Goal: Check status

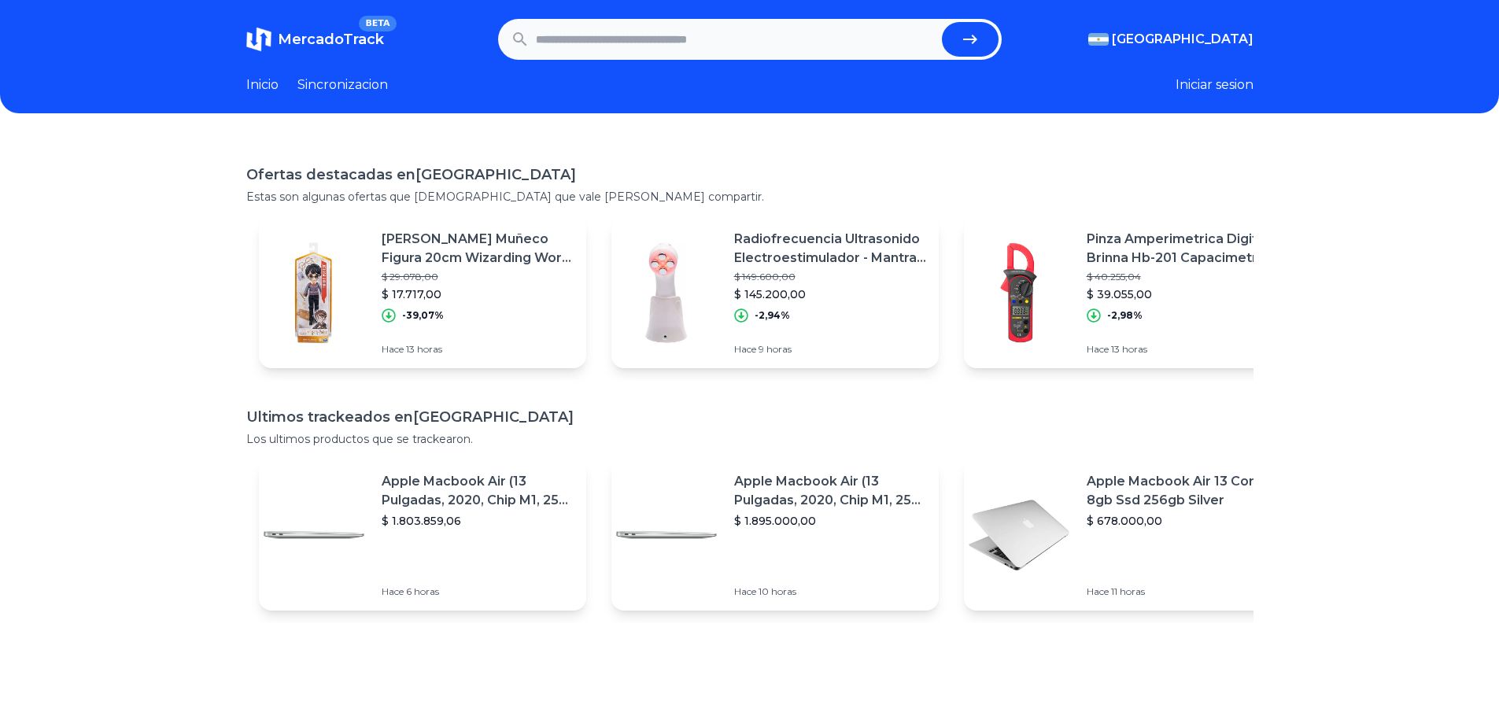
click at [616, 31] on input "text" at bounding box center [736, 39] width 400 height 35
paste input "**********"
click at [942, 22] on button "submit" at bounding box center [970, 39] width 57 height 35
type input "**********"
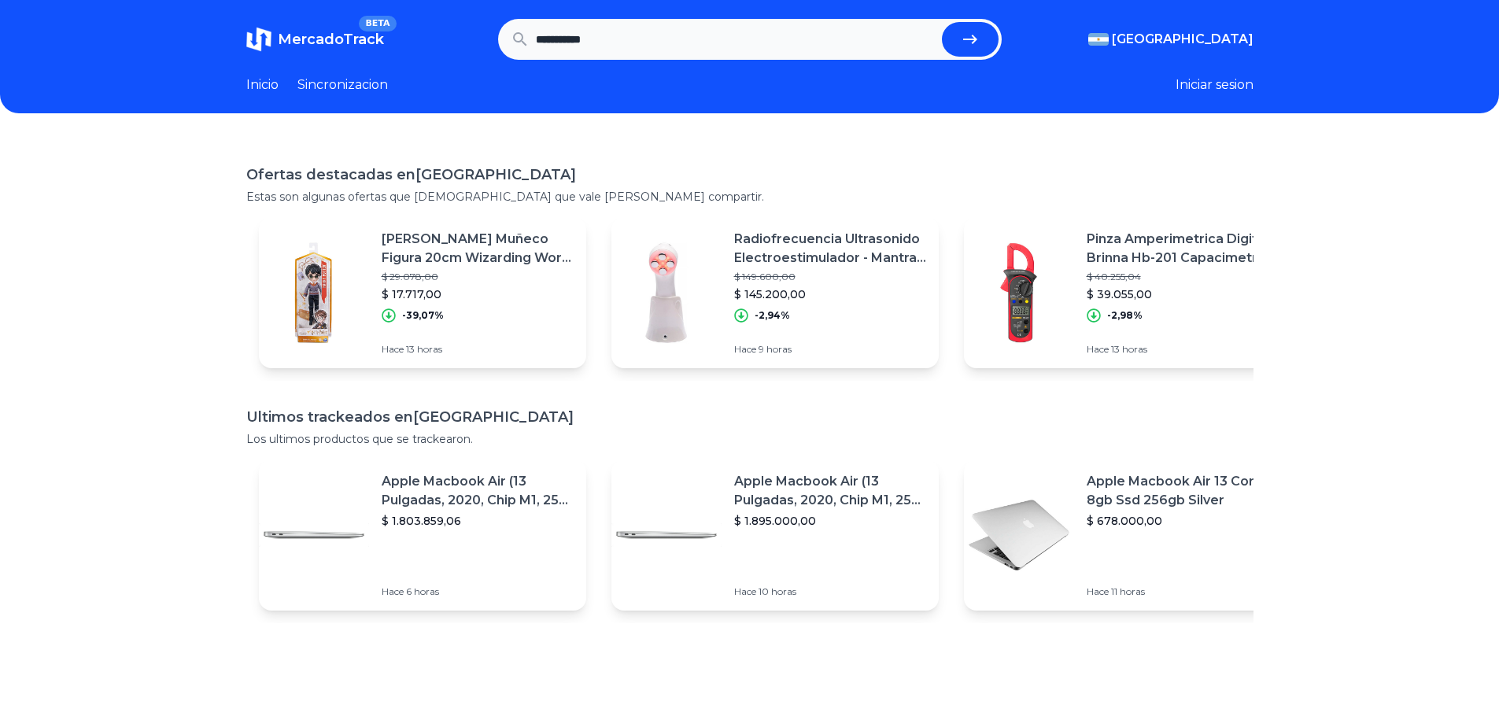
scroll to position [0, 0]
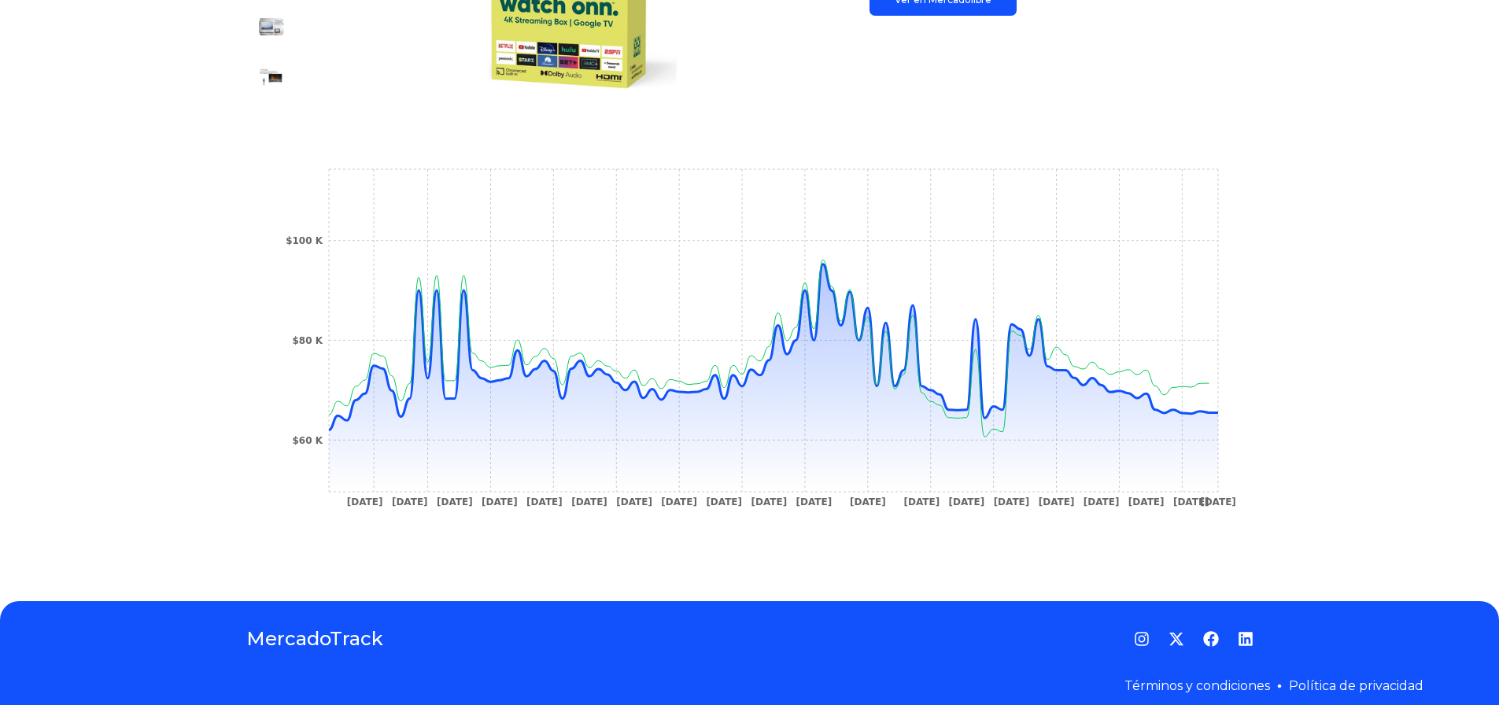
scroll to position [452, 0]
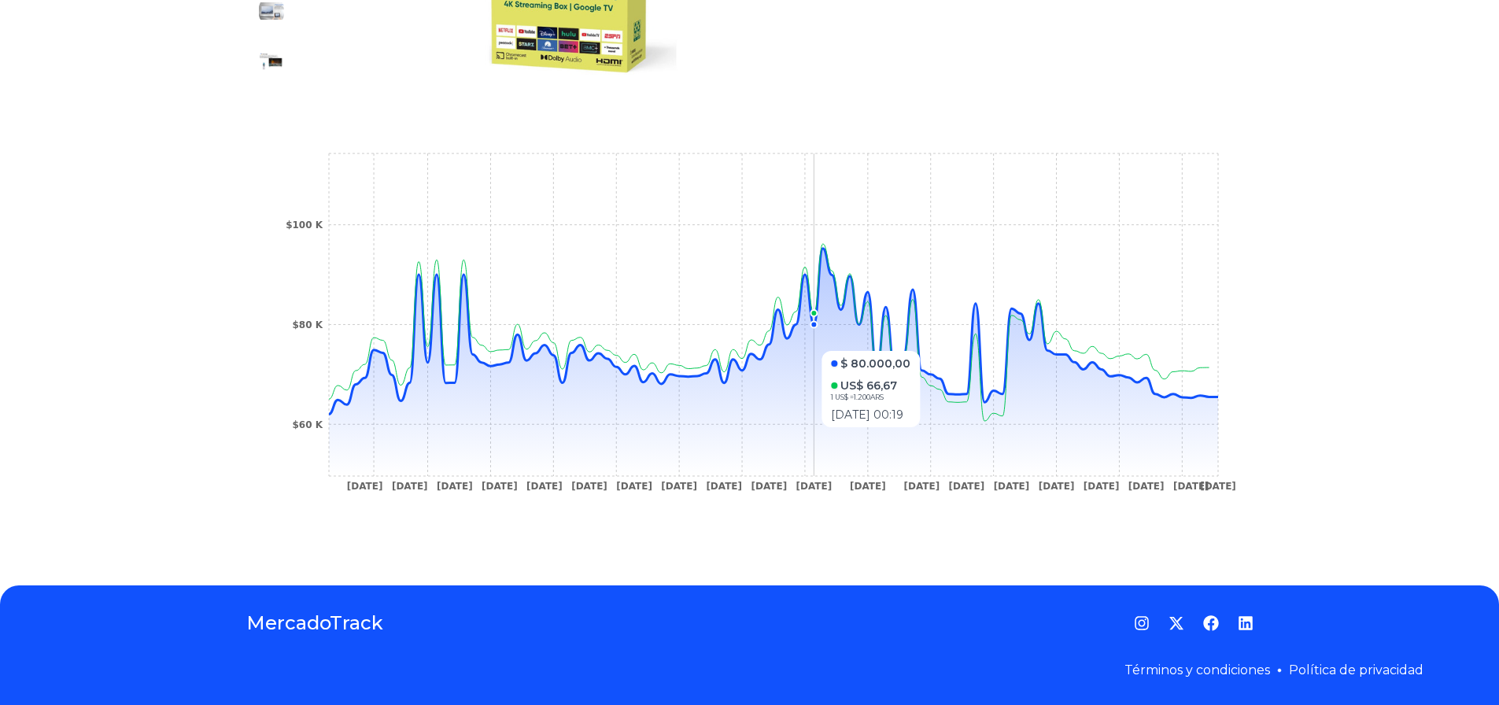
drag, startPoint x: 530, startPoint y: 425, endPoint x: 818, endPoint y: 435, distance: 287.4
click at [818, 435] on icon at bounding box center [773, 362] width 889 height 227
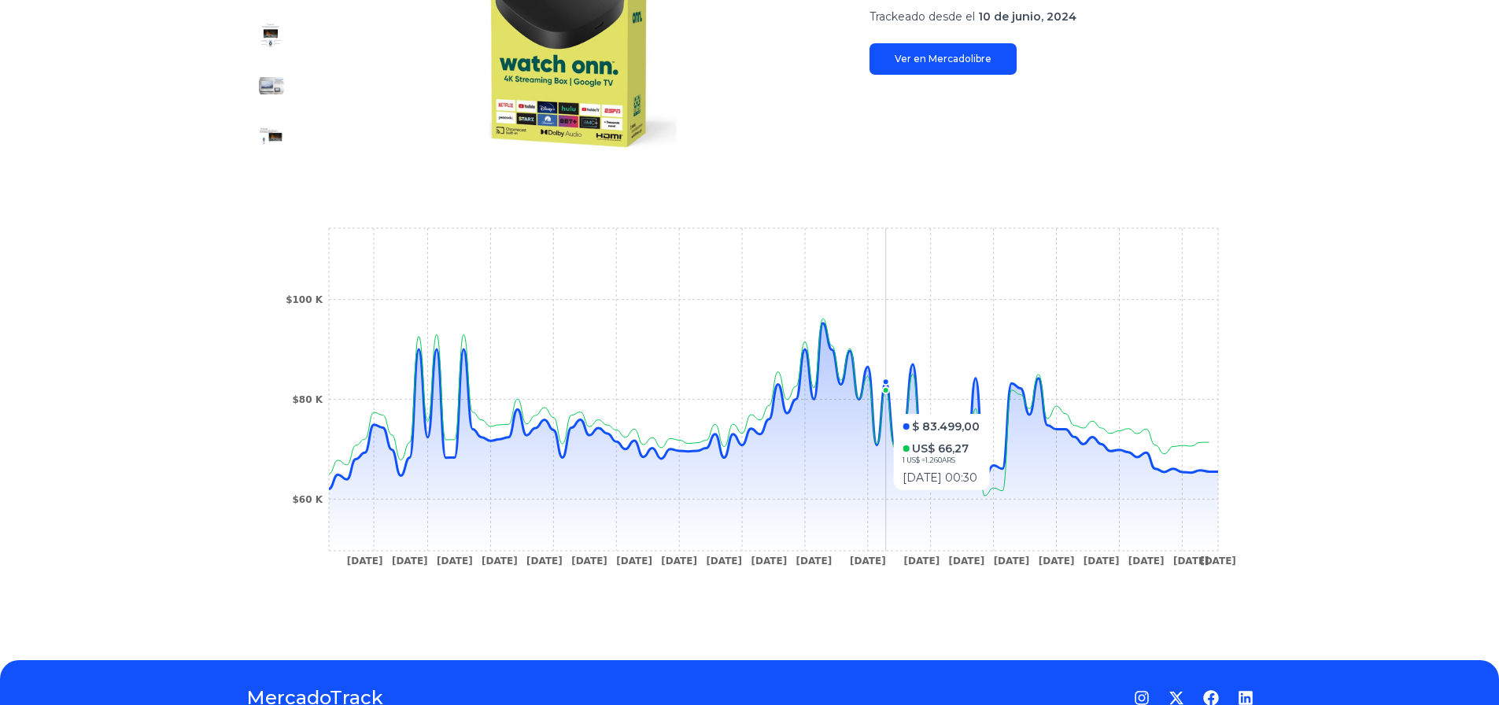
scroll to position [393, 0]
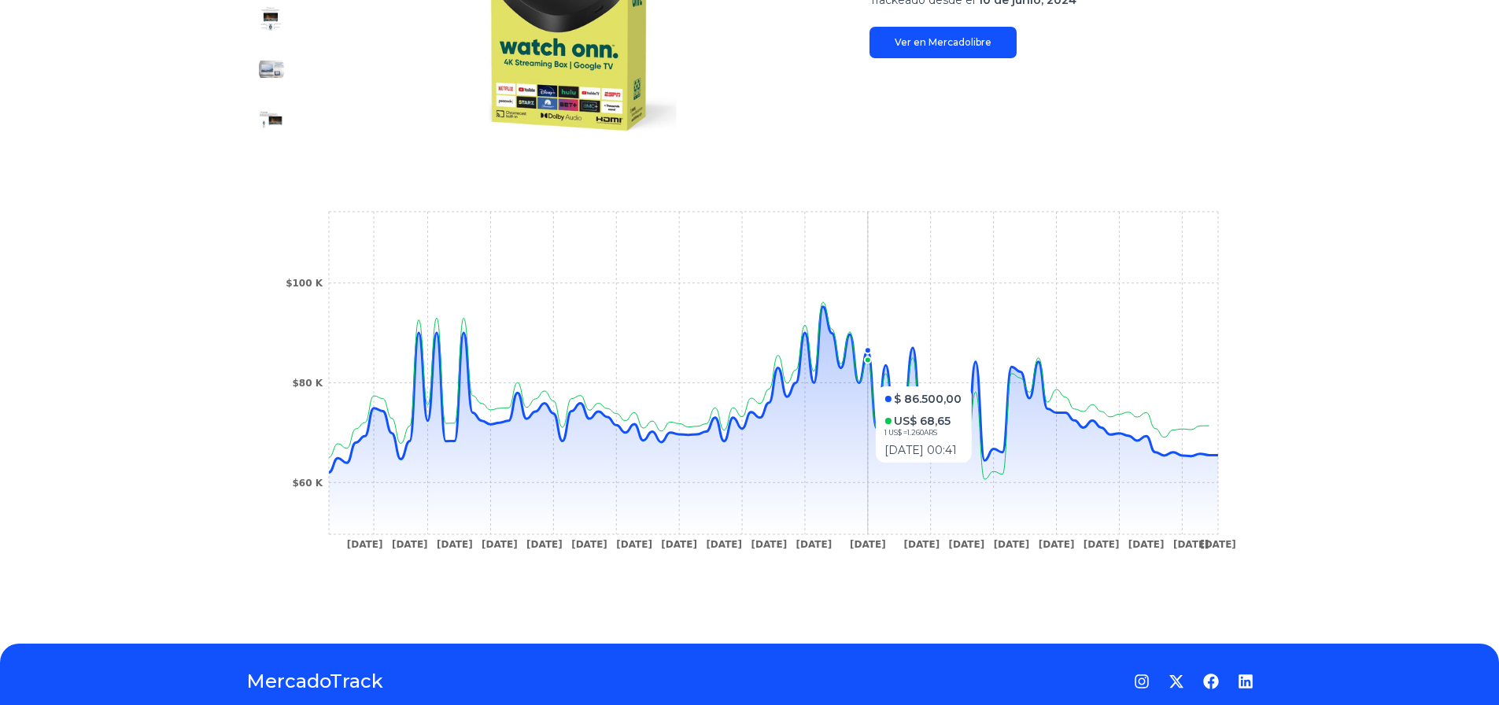
click at [878, 466] on icon at bounding box center [773, 420] width 889 height 227
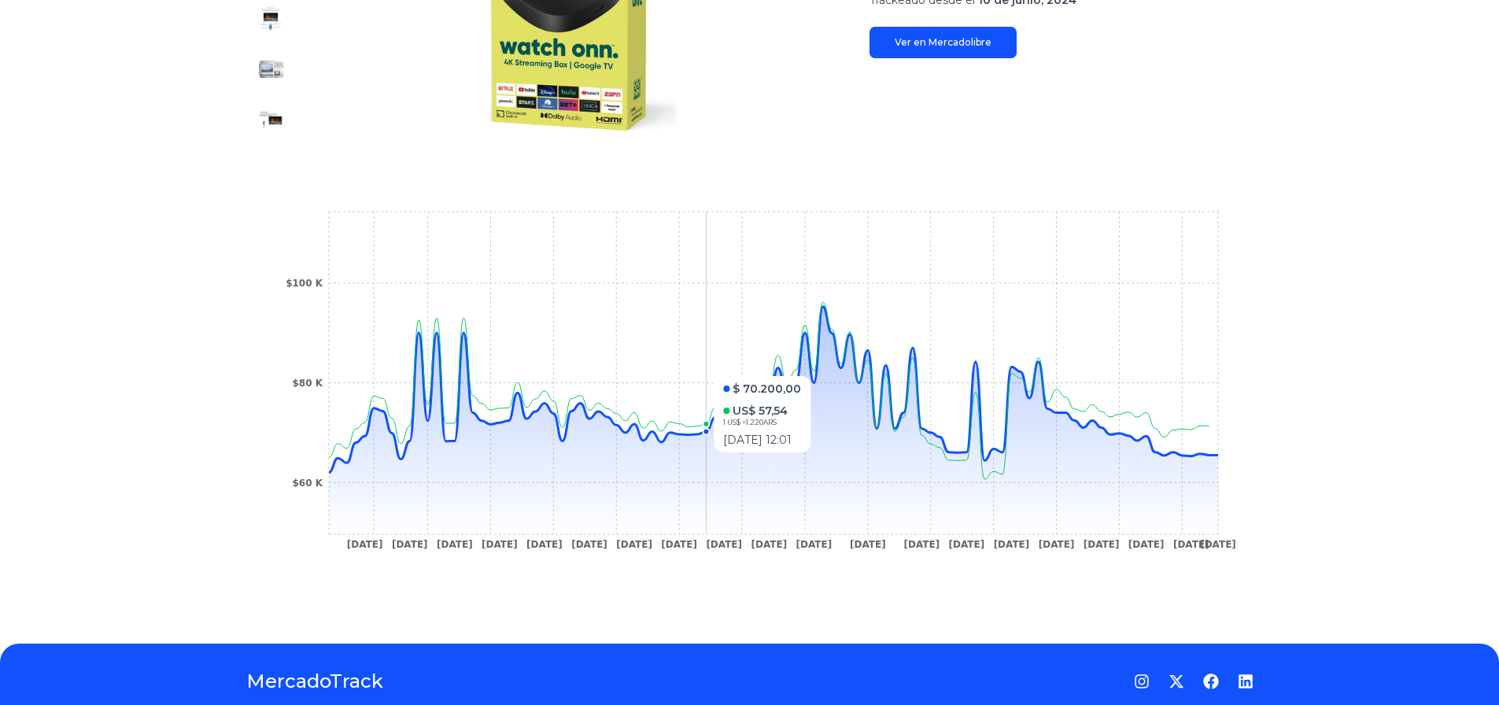
drag, startPoint x: 710, startPoint y: 460, endPoint x: 591, endPoint y: 446, distance: 119.7
click at [591, 446] on icon at bounding box center [773, 420] width 889 height 227
click at [480, 387] on icon "[DATE] [DATE] [DATE] [DATE] [DATE] [DATE] [DATE] [DATE] [DATE] [DATE] [DATE] [D…" at bounding box center [750, 385] width 944 height 354
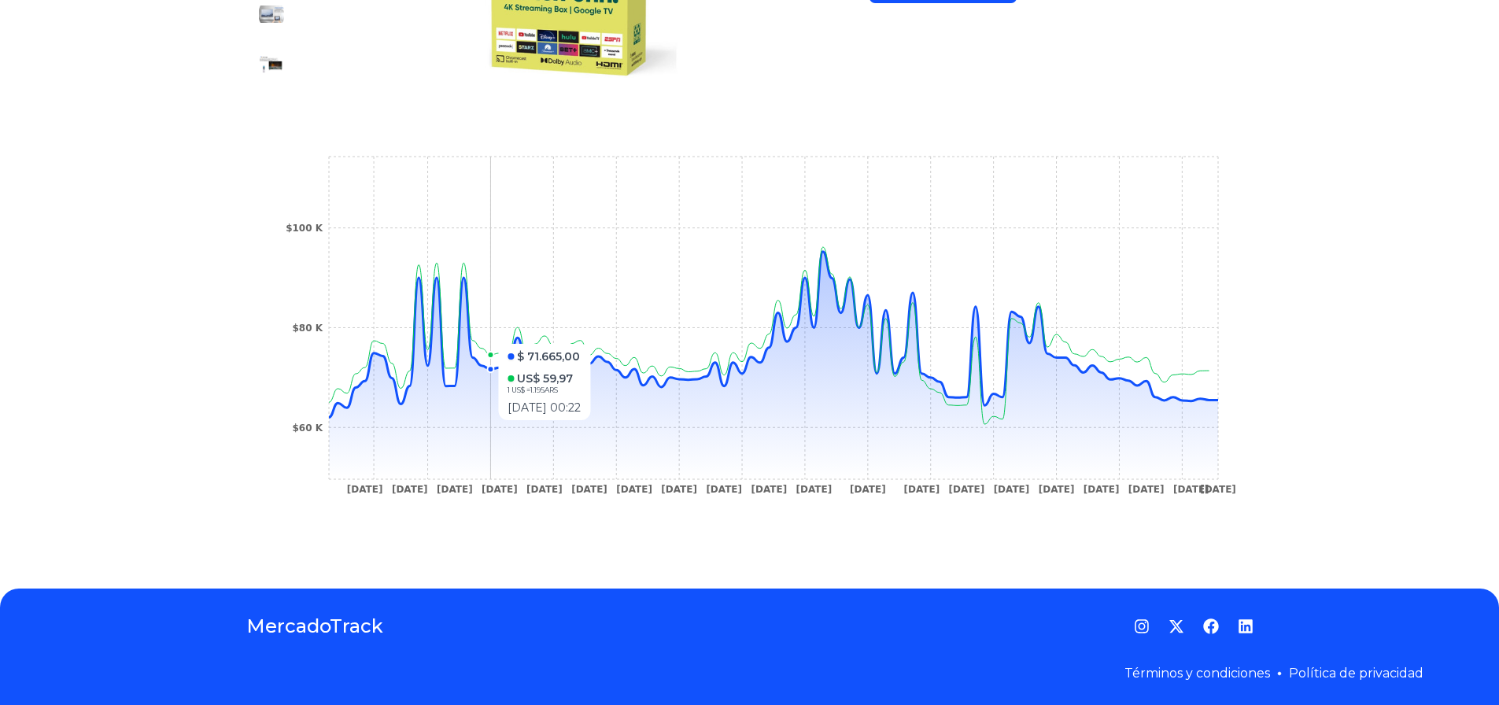
scroll to position [452, 0]
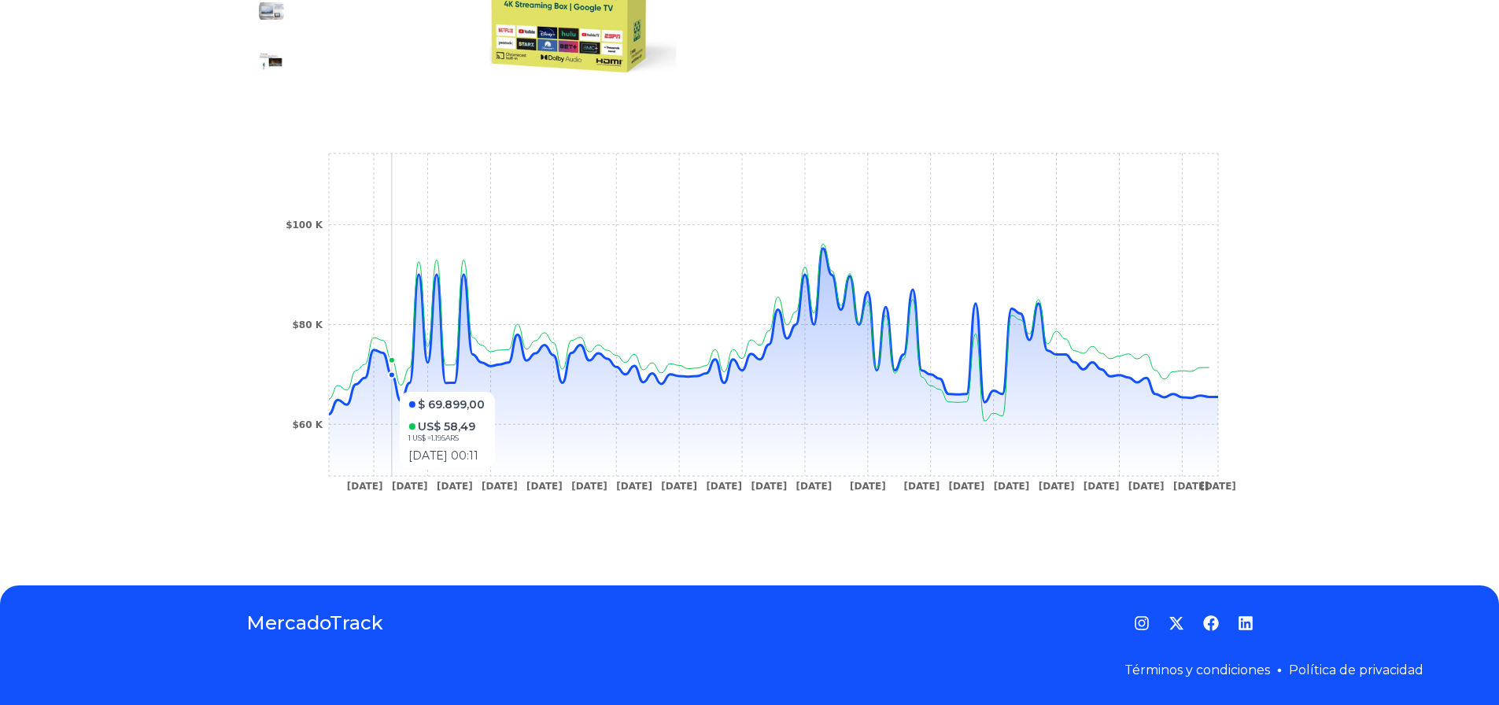
click at [394, 384] on icon at bounding box center [773, 362] width 889 height 227
click at [329, 260] on icon "[DATE] [DATE] [DATE] [DATE] [DATE] [DATE] [DATE] [DATE] [DATE] [DATE] [DATE] [D…" at bounding box center [750, 327] width 944 height 354
drag, startPoint x: 371, startPoint y: 486, endPoint x: 654, endPoint y: 497, distance: 283.5
click at [654, 497] on icon "[DATE] [DATE] [DATE] [DATE] [DATE] [DATE] [DATE] [DATE] [DATE] [DATE] [DATE] [D…" at bounding box center [750, 327] width 944 height 354
click at [651, 360] on icon "[DATE] [DATE] [DATE] [DATE] [DATE] [DATE] [DATE] [DATE] [DATE] [DATE] [DATE] [D…" at bounding box center [750, 327] width 944 height 354
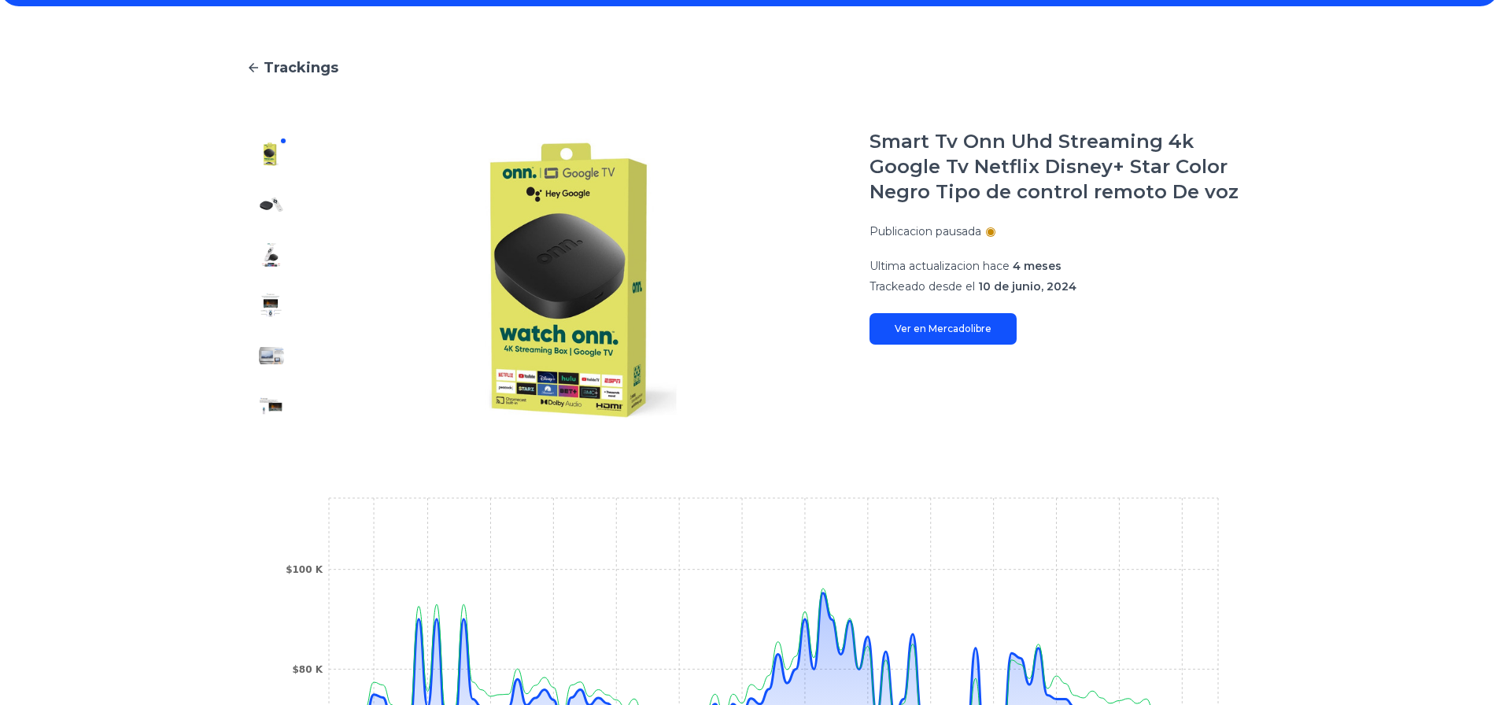
scroll to position [0, 0]
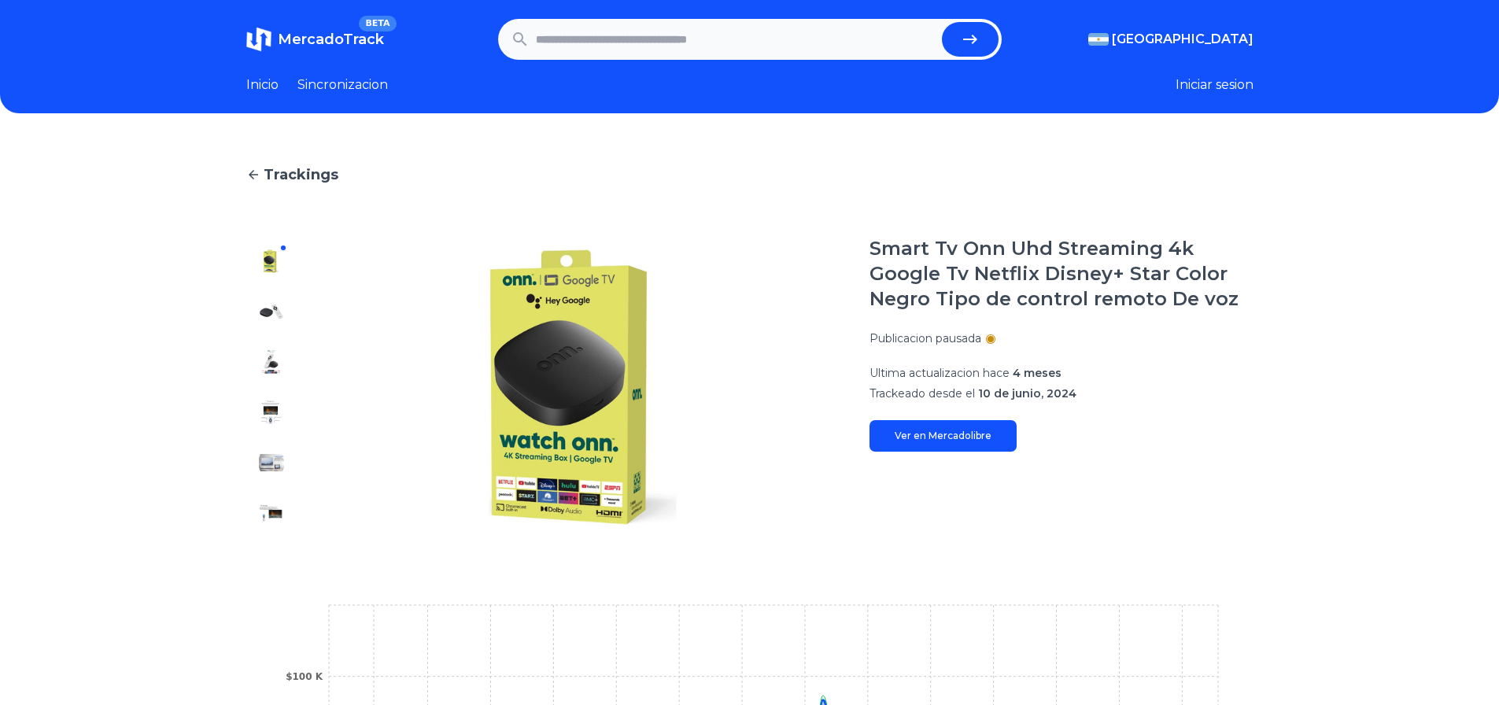
click at [276, 322] on img at bounding box center [271, 311] width 25 height 25
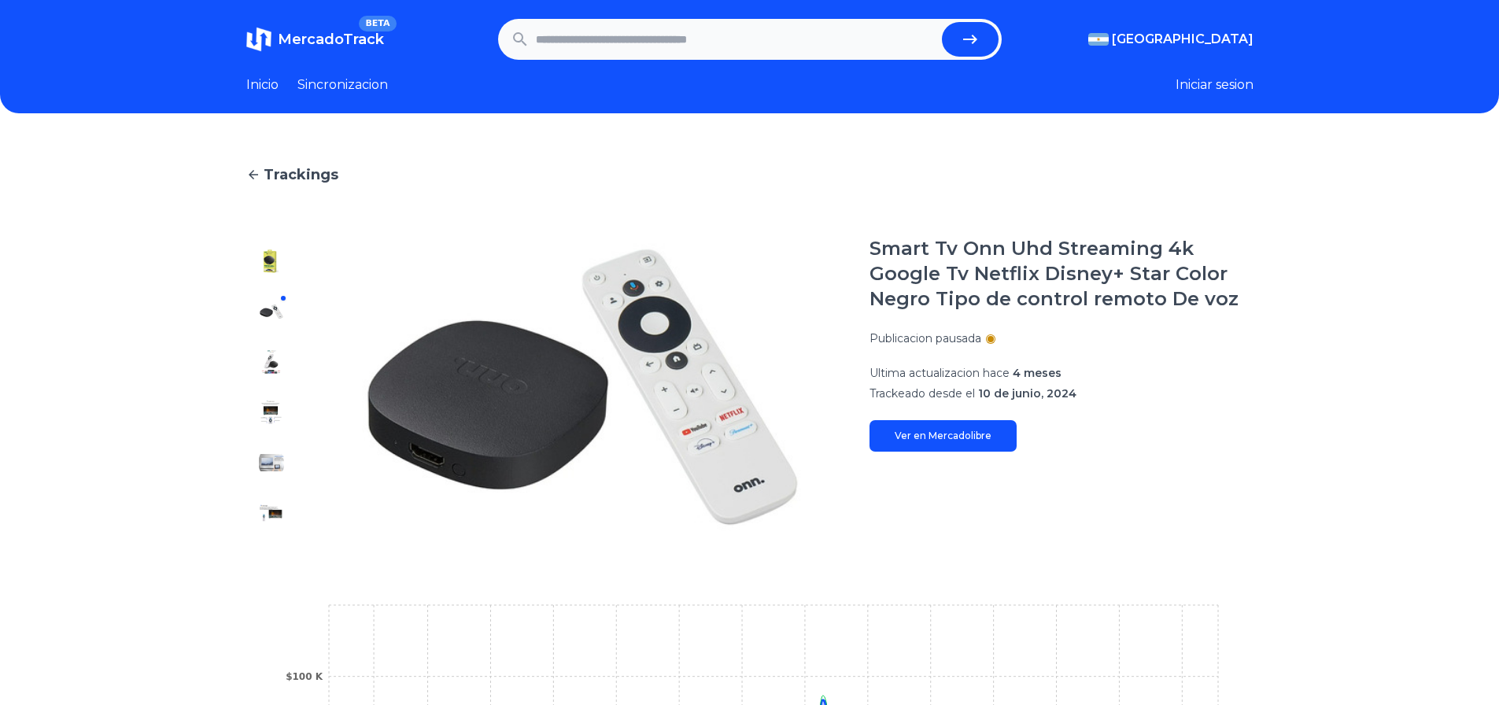
click at [264, 379] on div at bounding box center [271, 387] width 50 height 302
click at [269, 364] on img at bounding box center [271, 361] width 25 height 25
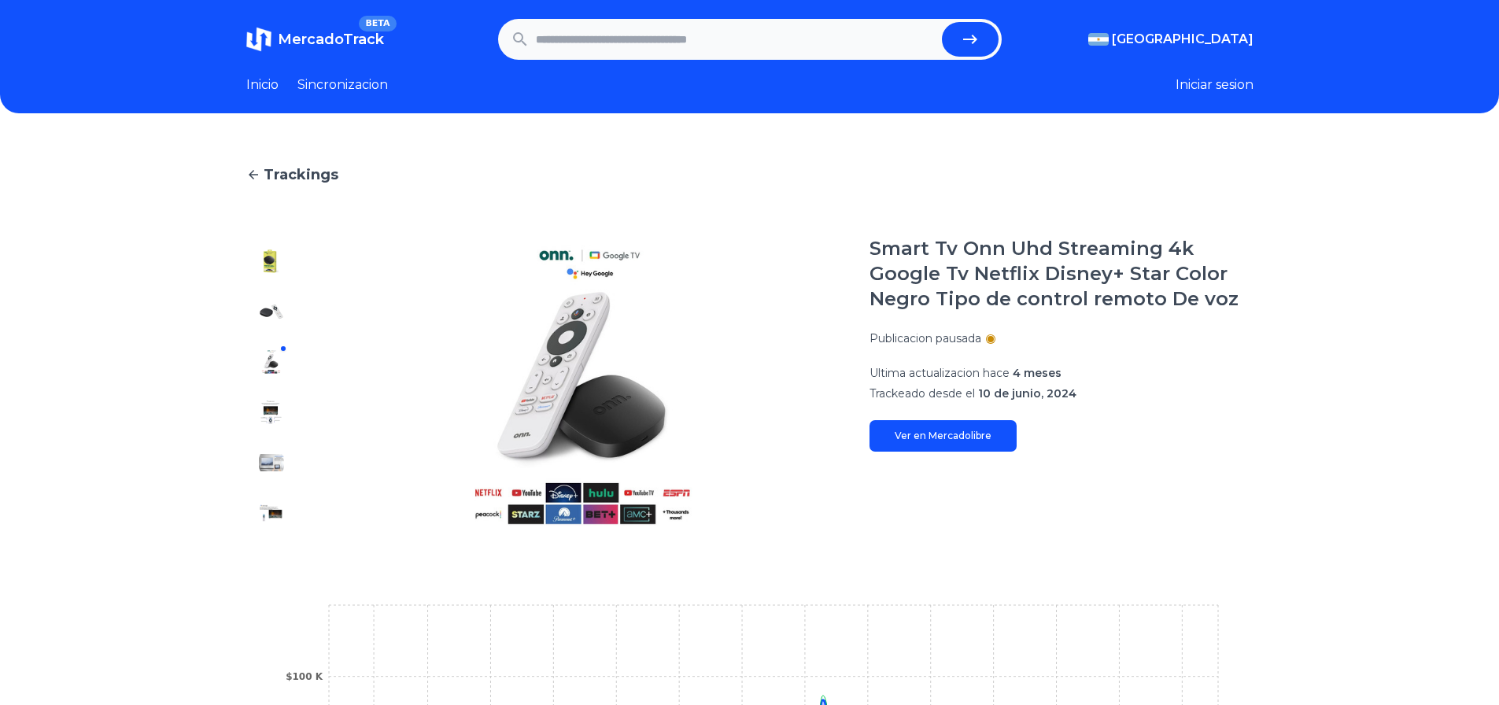
click at [270, 466] on img at bounding box center [271, 462] width 25 height 25
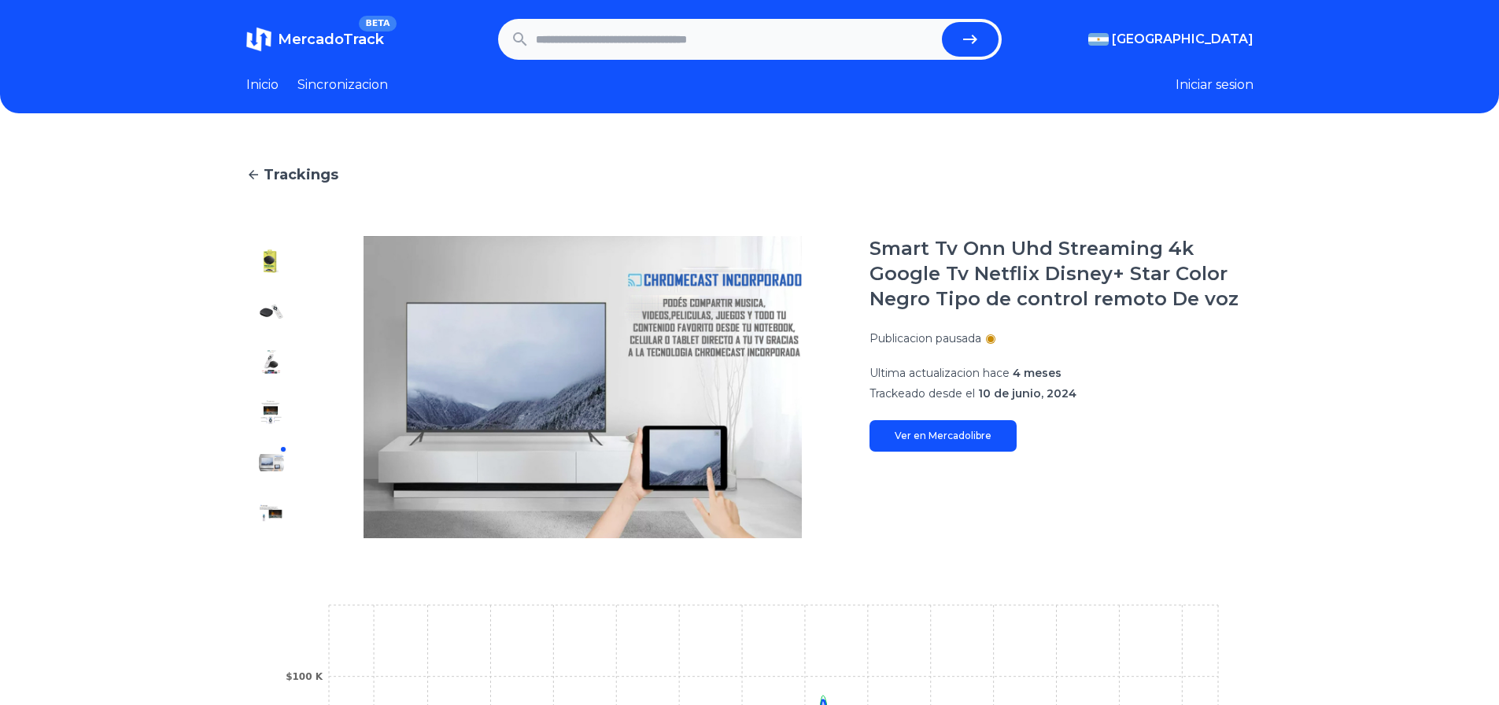
click at [282, 530] on div at bounding box center [271, 387] width 50 height 302
click at [270, 517] on img at bounding box center [271, 512] width 25 height 25
